Goal: Information Seeking & Learning: Learn about a topic

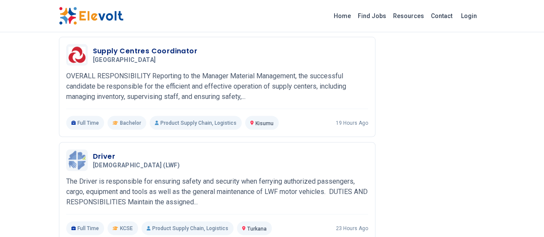
scroll to position [622, 0]
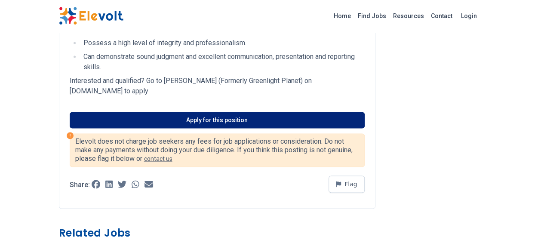
click at [194, 112] on link "Apply for this position" at bounding box center [217, 120] width 295 height 16
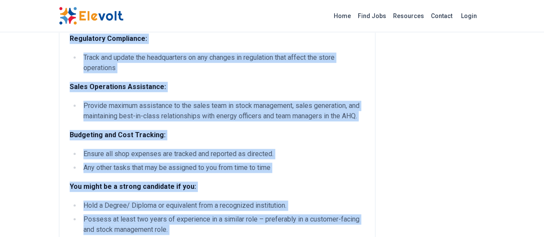
scroll to position [548, 0]
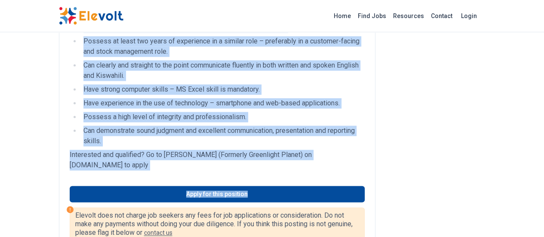
drag, startPoint x: 13, startPoint y: 46, endPoint x: 345, endPoint y: 120, distance: 339.9
click at [345, 120] on div "Sun King Store Executive , Across [GEOGRAPHIC_DATA] All Jobs [GEOGRAPHIC_DATA] …" at bounding box center [272, 155] width 440 height 1407
copy div "Lor Ipsu Dolor Sitametco , Adipis Elits Doe Temp incidid UT Labo-etdo Magnaali …"
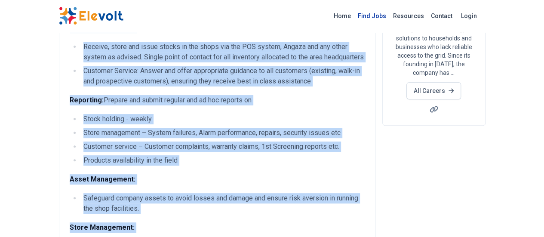
click at [389, 17] on link "Find Jobs" at bounding box center [371, 16] width 35 height 14
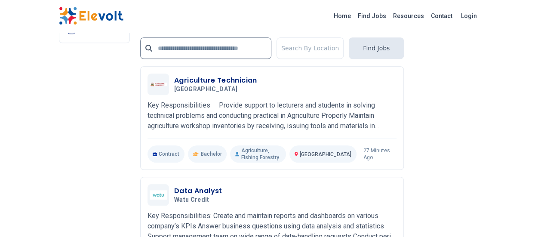
scroll to position [2048, 0]
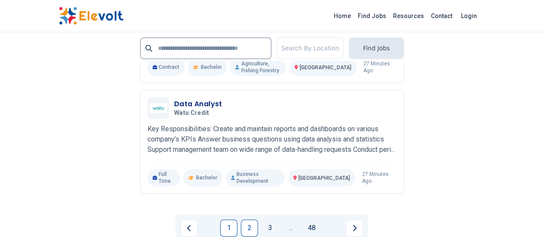
click at [248, 219] on link "2" at bounding box center [249, 227] width 17 height 17
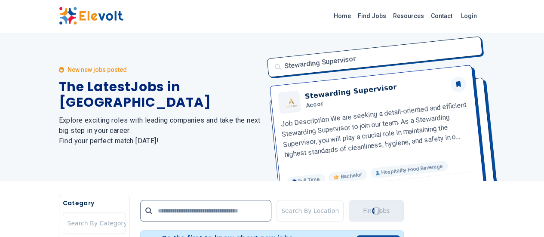
scroll to position [0, 0]
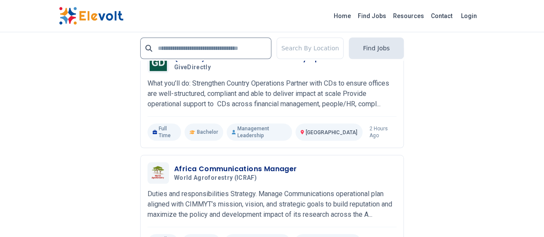
scroll to position [1963, 0]
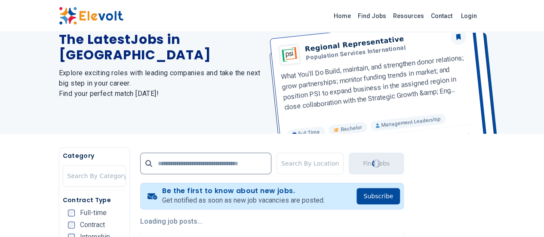
scroll to position [0, 0]
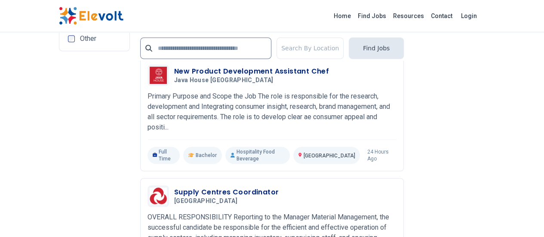
scroll to position [1843, 0]
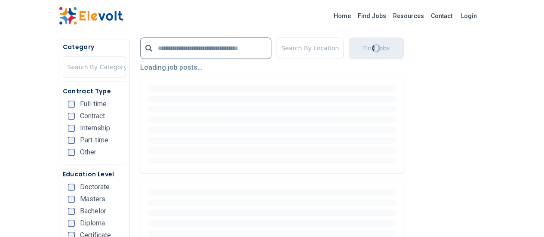
scroll to position [0, 0]
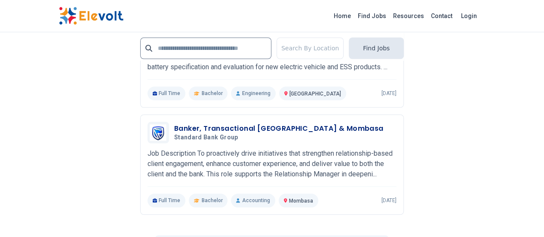
scroll to position [1963, 0]
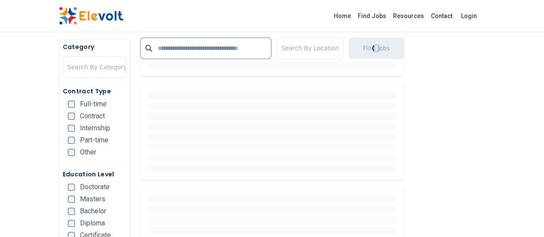
scroll to position [0, 0]
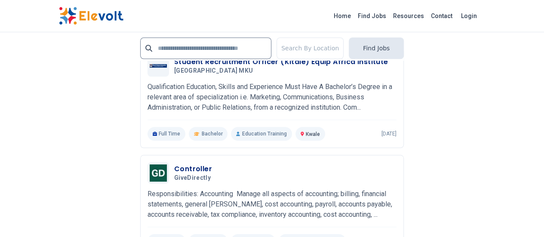
scroll to position [1941, 0]
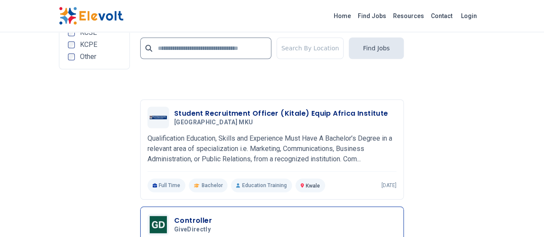
click at [267, 215] on div "Controller GiveDirectly 08/20/2025 09/19/2025" at bounding box center [285, 224] width 222 height 18
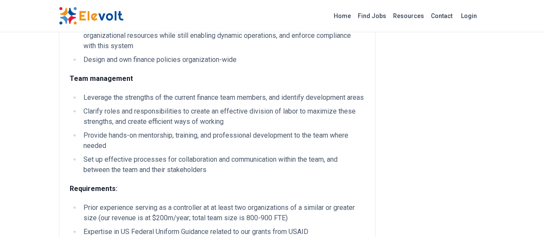
scroll to position [399, 0]
